Goal: Information Seeking & Learning: Learn about a topic

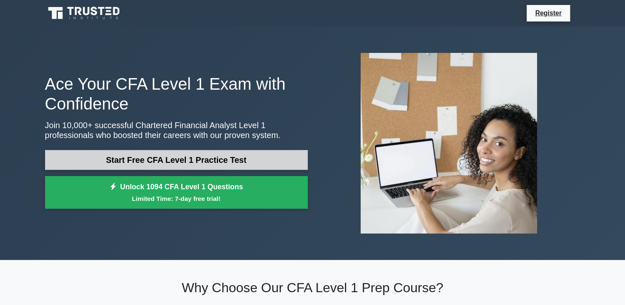
click at [160, 161] on link "Start Free CFA Level 1 Practice Test" at bounding box center [176, 160] width 263 height 20
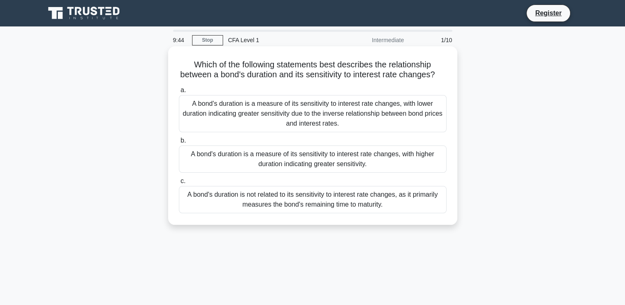
click at [306, 165] on div "A bond's duration is a measure of its sensitivity to interest rate changes, wit…" at bounding box center [313, 158] width 268 height 27
click at [179, 143] on input "b. A bond's duration is a measure of its sensitivity to interest rate changes, …" at bounding box center [179, 140] width 0 height 5
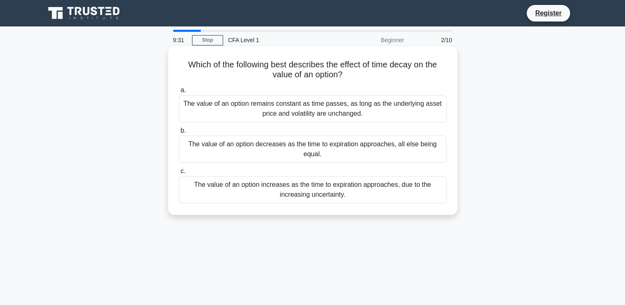
click at [379, 150] on div "The value of an option decreases as the time to expiration approaches, all else…" at bounding box center [313, 149] width 268 height 27
click at [179, 133] on input "b. The value of an option decreases as the time to expiration approaches, all e…" at bounding box center [179, 130] width 0 height 5
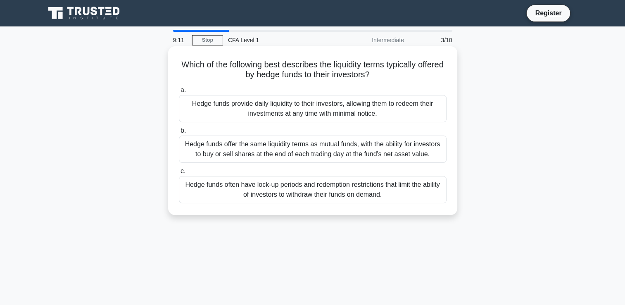
click at [287, 194] on div "Hedge funds often have lock-up periods and redemption restrictions that limit t…" at bounding box center [313, 189] width 268 height 27
click at [179, 174] on input "c. Hedge funds often have lock-up periods and redemption restrictions that limi…" at bounding box center [179, 171] width 0 height 5
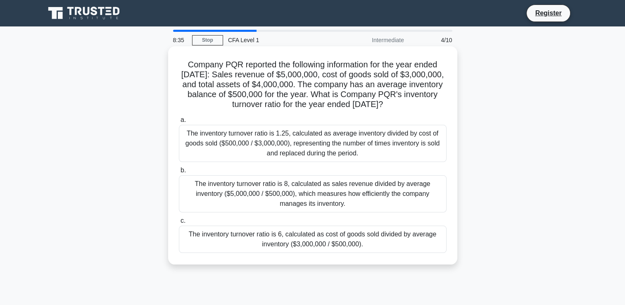
click at [430, 151] on div "The inventory turnover ratio is 1.25, calculated as average inventory divided b…" at bounding box center [313, 143] width 268 height 37
click at [179, 123] on input "a. The inventory turnover ratio is 1.25, calculated as average inventory divide…" at bounding box center [179, 119] width 0 height 5
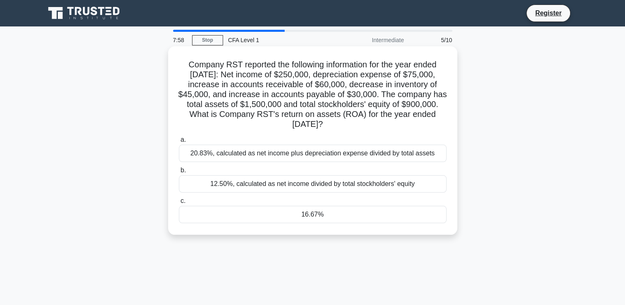
click at [428, 153] on div "20.83%, calculated as net income plus depreciation expense divided by total ass…" at bounding box center [313, 153] width 268 height 17
click at [179, 143] on input "a. 20.83%, calculated as net income plus depreciation expense divided by total …" at bounding box center [179, 139] width 0 height 5
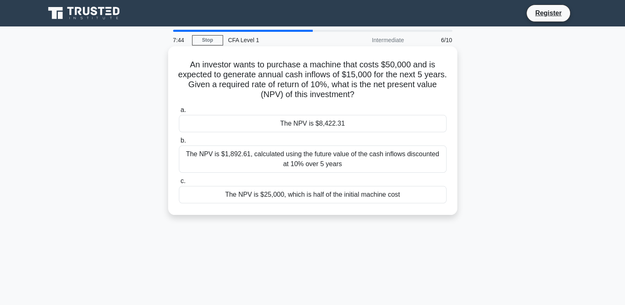
click at [397, 156] on div "The NPV is $1,892.61, calculated using the future value of the cash inflows dis…" at bounding box center [313, 158] width 268 height 27
click at [179, 143] on input "b. The NPV is $1,892.61, calculated using the future value of the cash inflows …" at bounding box center [179, 140] width 0 height 5
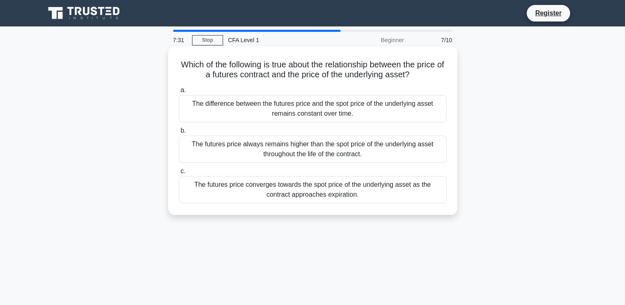
click at [372, 191] on div "The futures price converges towards the spot price of the underlying asset as t…" at bounding box center [313, 189] width 268 height 27
click at [179, 174] on input "c. The futures price converges towards the spot price of the underlying asset a…" at bounding box center [179, 171] width 0 height 5
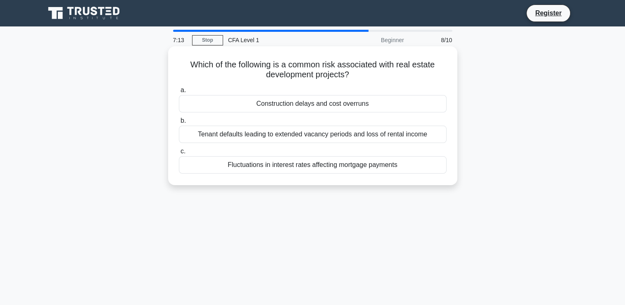
click at [390, 100] on div "Construction delays and cost overruns" at bounding box center [313, 103] width 268 height 17
click at [179, 93] on input "a. Construction delays and cost overruns" at bounding box center [179, 90] width 0 height 5
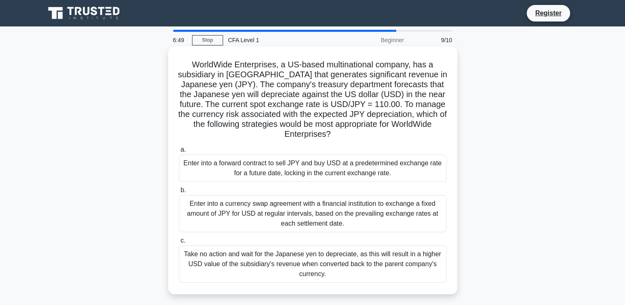
click at [301, 212] on div "Enter into a currency swap agreement with a financial institution to exchange a…" at bounding box center [313, 213] width 268 height 37
click at [179, 193] on input "b. Enter into a currency swap agreement with a financial institution to exchang…" at bounding box center [179, 190] width 0 height 5
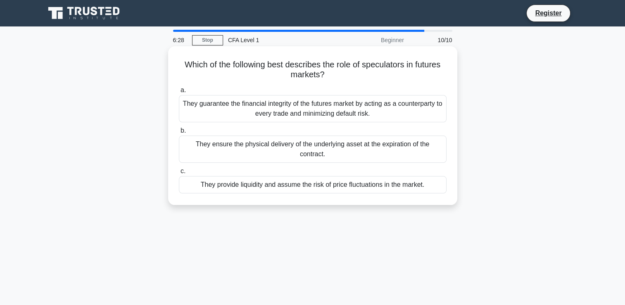
click at [273, 117] on div "They guarantee the financial integrity of the futures market by acting as a cou…" at bounding box center [313, 108] width 268 height 27
click at [179, 93] on input "a. They guarantee the financial integrity of the futures market by acting as a …" at bounding box center [179, 90] width 0 height 5
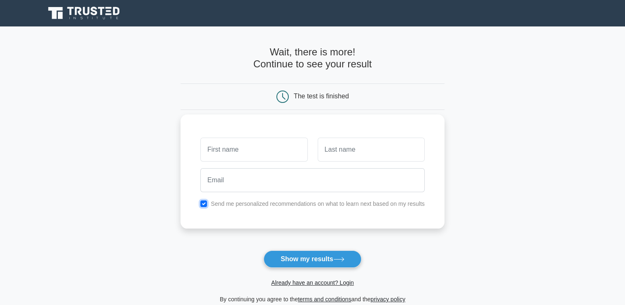
click at [202, 203] on input "checkbox" at bounding box center [203, 203] width 7 height 7
checkbox input "false"
